Goal: Task Accomplishment & Management: Manage account settings

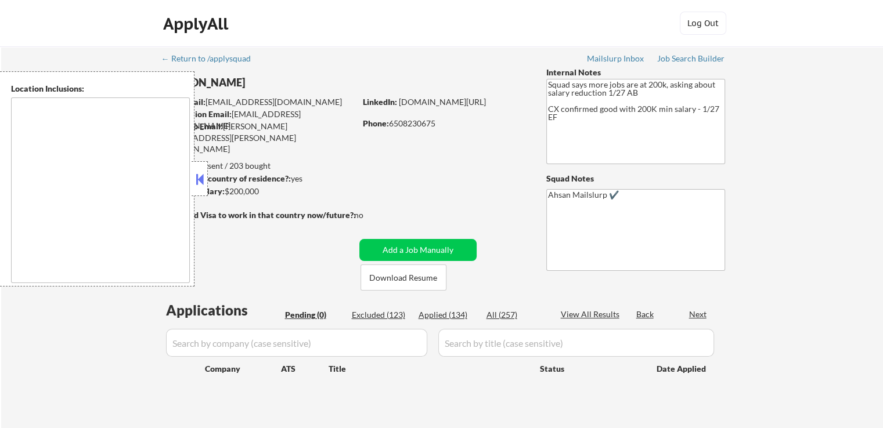
type textarea "[GEOGRAPHIC_DATA], [GEOGRAPHIC_DATA] [GEOGRAPHIC_DATA], [GEOGRAPHIC_DATA] [GEOG…"
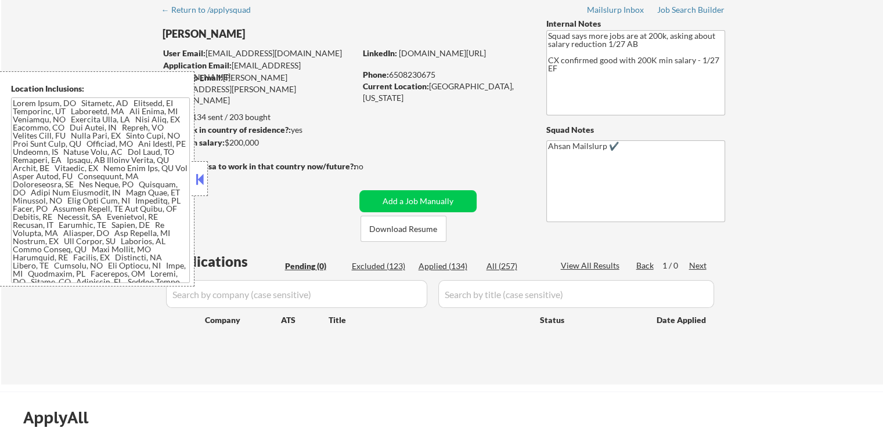
scroll to position [116, 0]
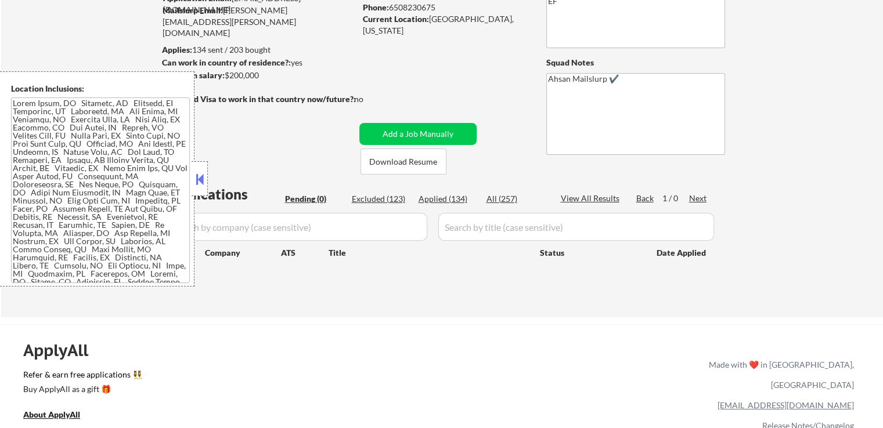
click at [437, 197] on div "Applied (134)" at bounding box center [448, 199] width 58 height 12
select select ""applied""
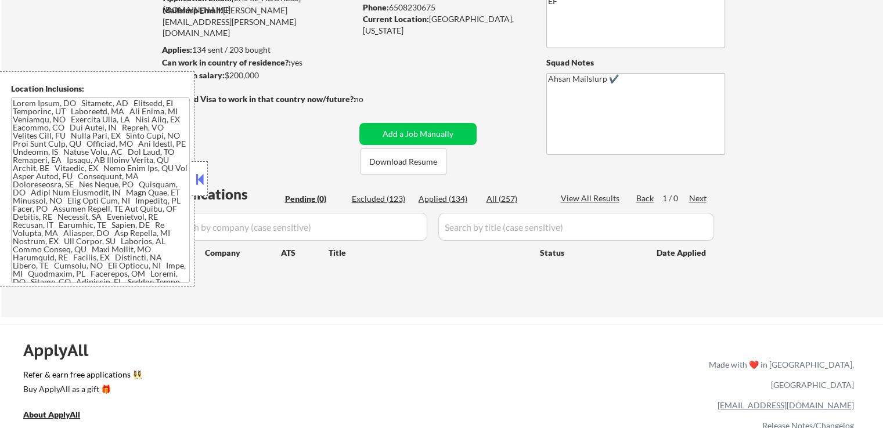
select select ""applied""
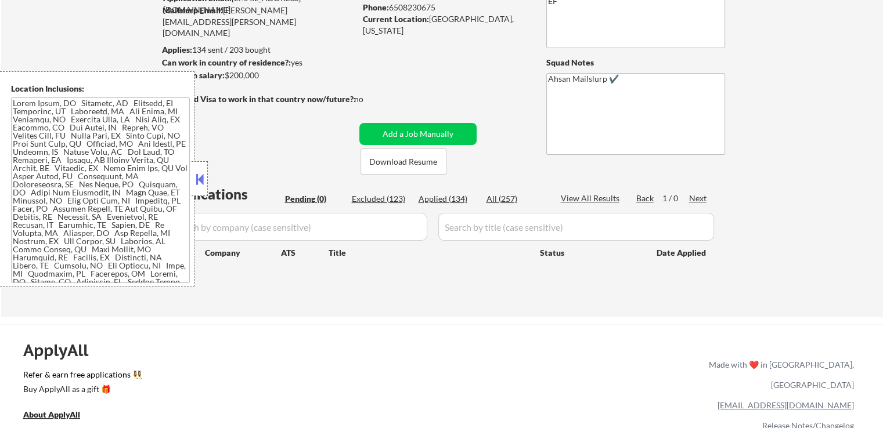
select select ""applied""
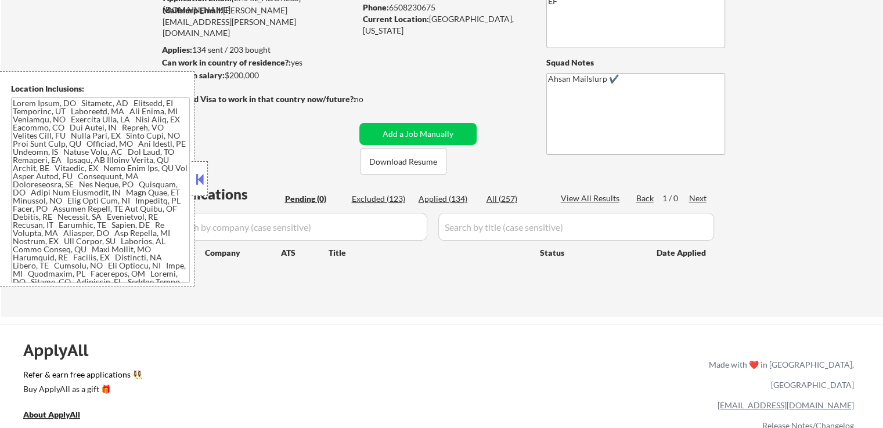
select select ""applied""
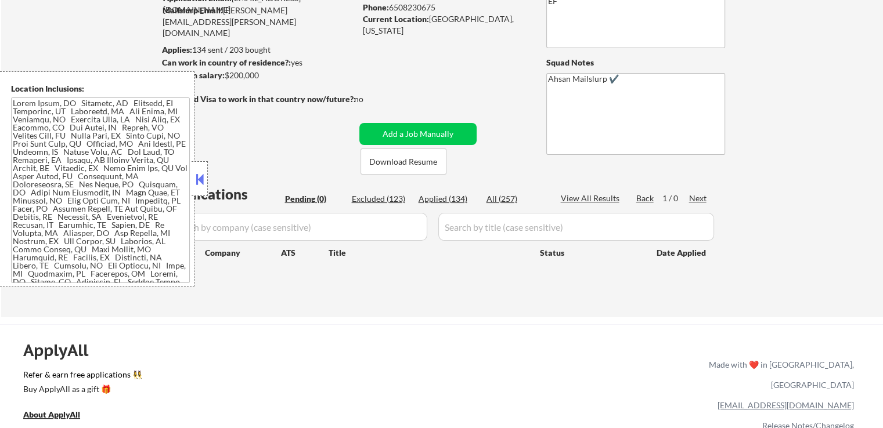
select select ""applied""
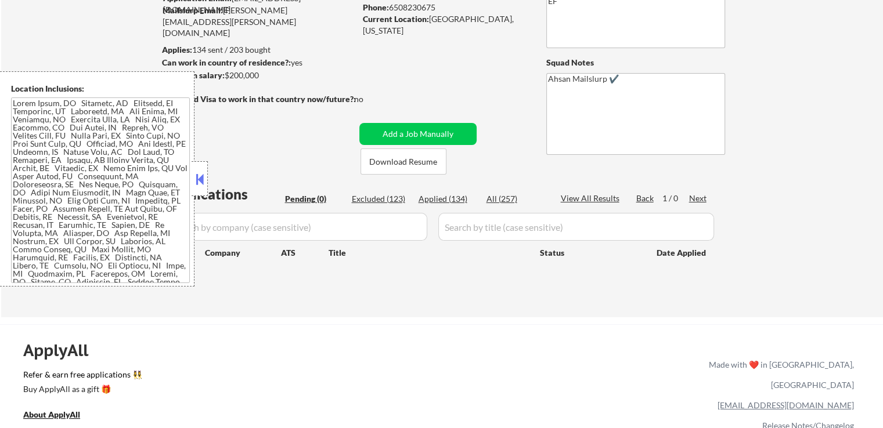
select select ""applied""
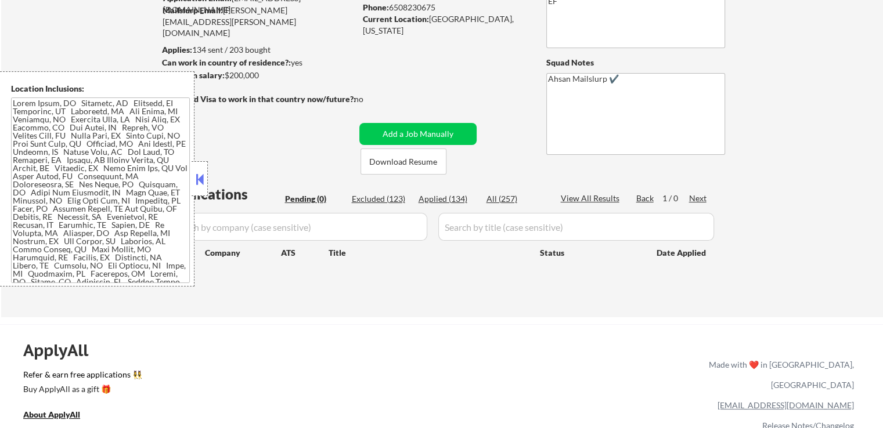
select select ""applied""
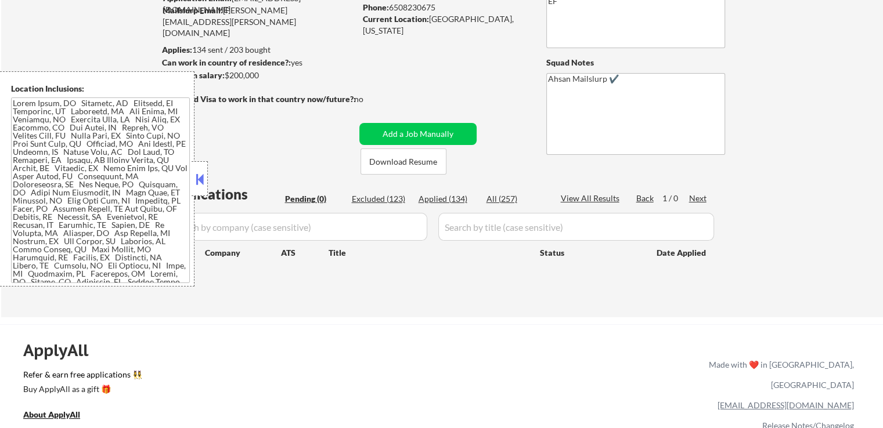
select select ""applied""
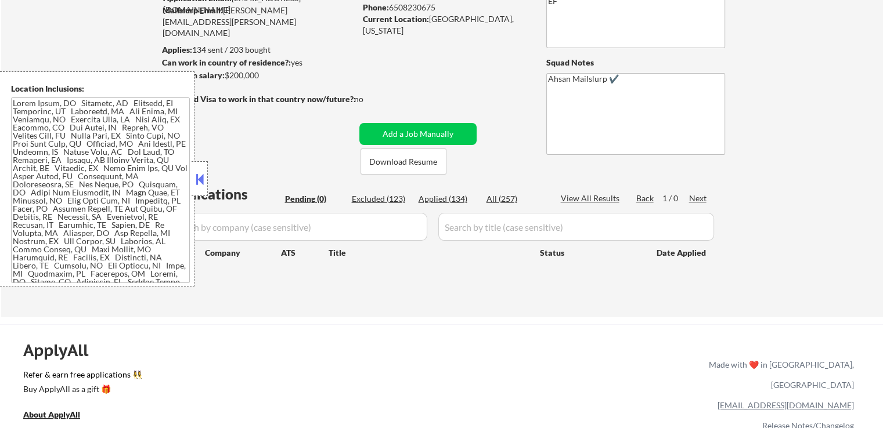
select select ""applied""
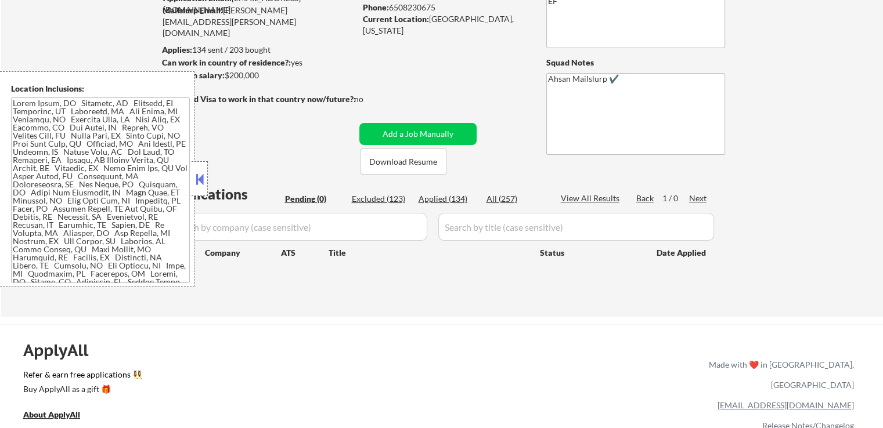
select select ""applied""
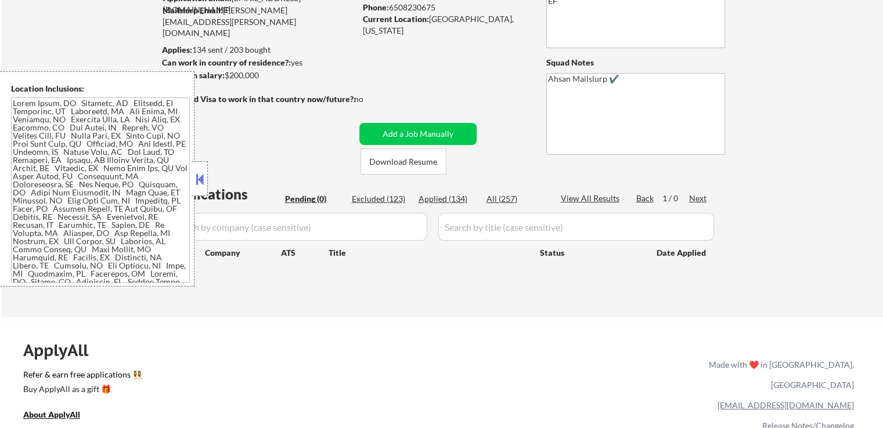
select select ""applied""
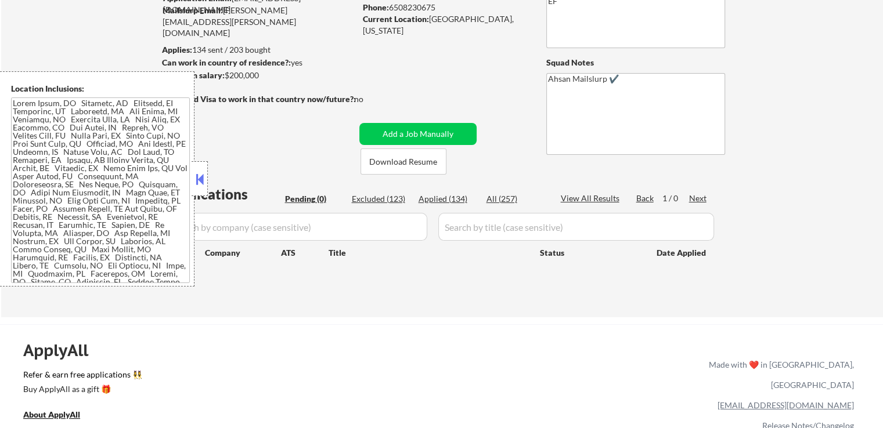
select select ""applied""
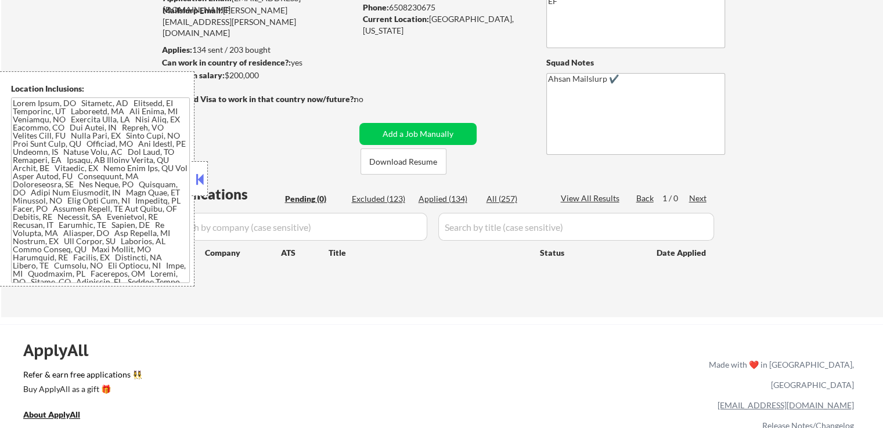
select select ""applied""
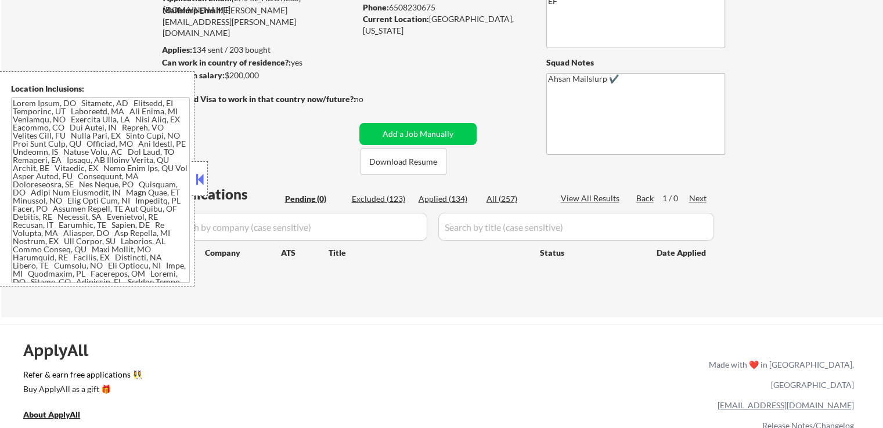
select select ""applied""
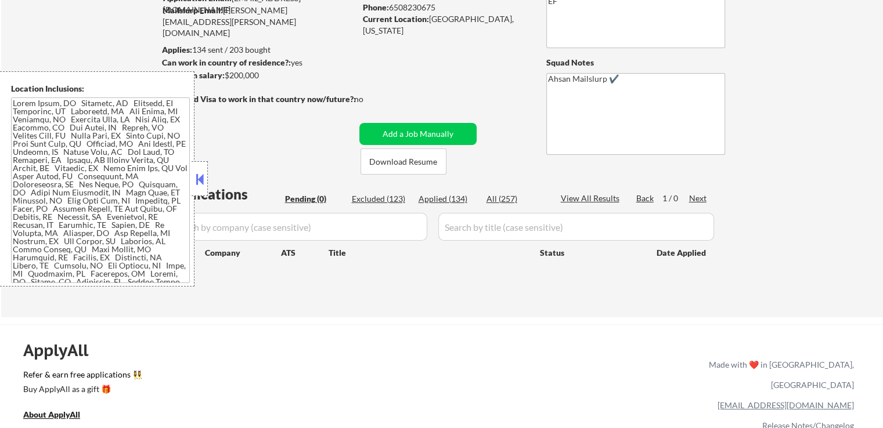
select select ""applied""
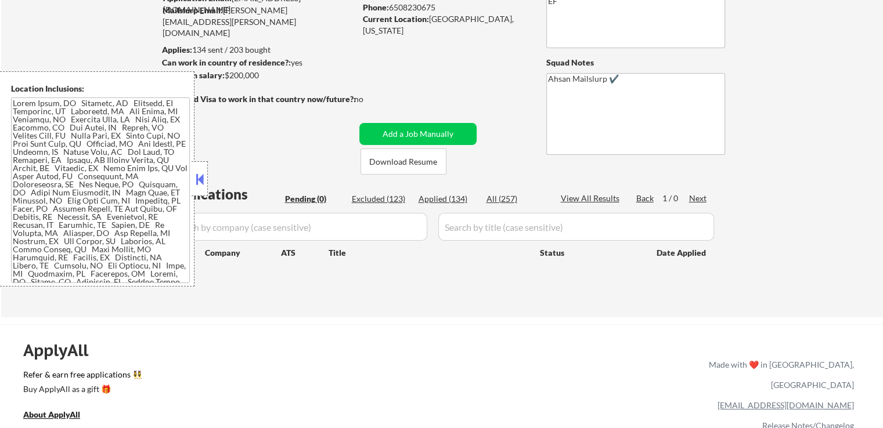
select select ""applied""
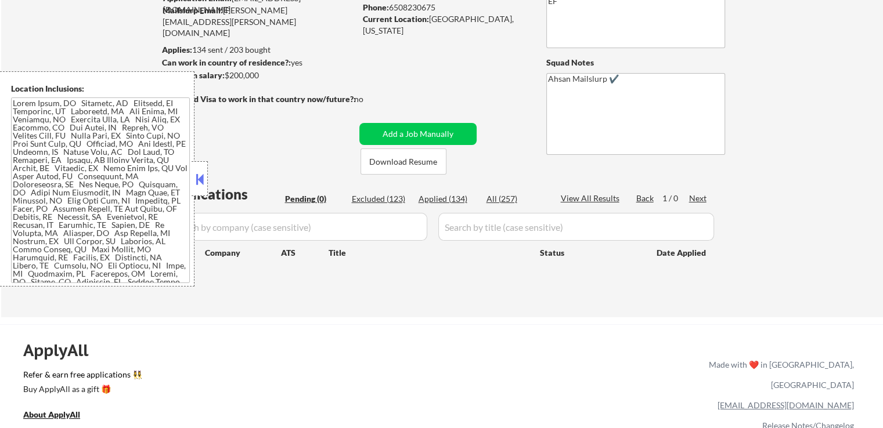
select select ""applied""
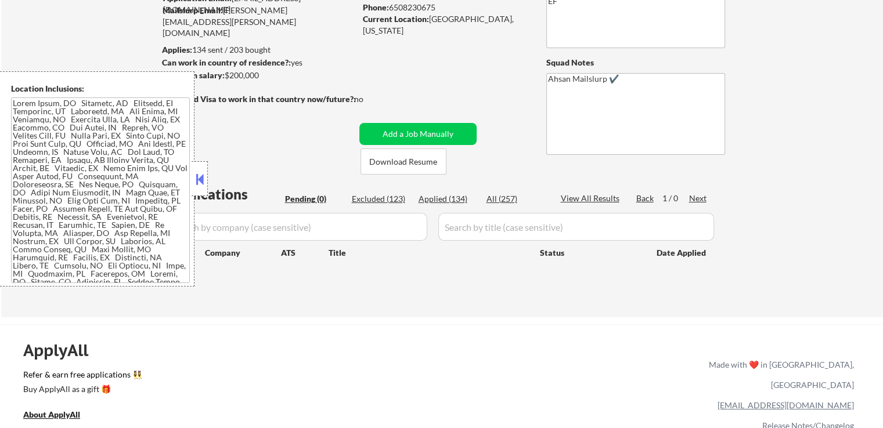
select select ""applied""
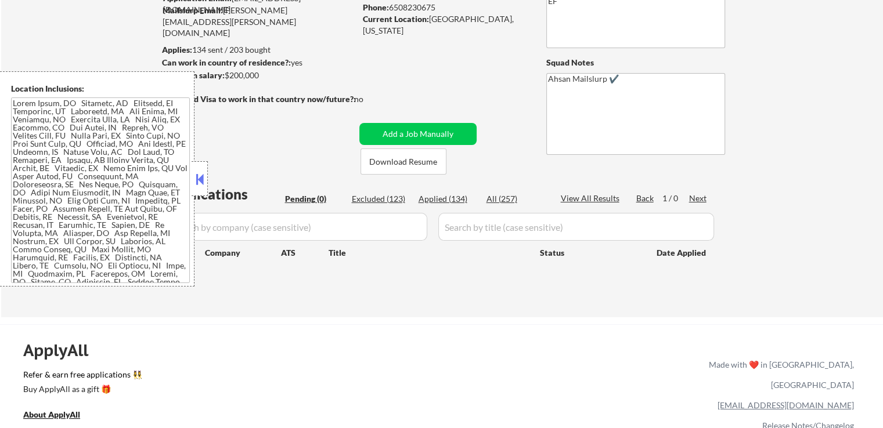
select select ""applied""
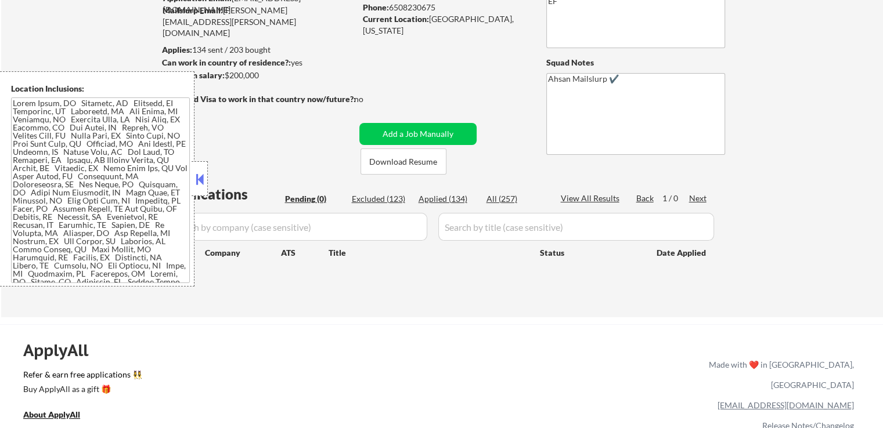
select select ""applied""
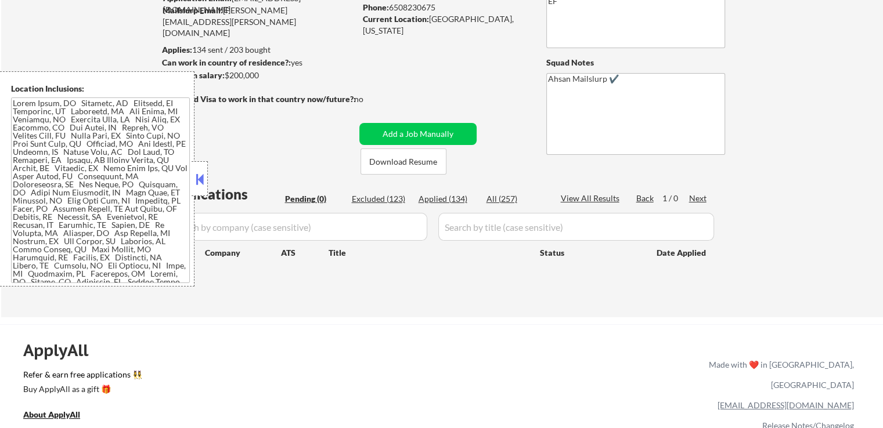
select select ""applied""
